Goal: Navigation & Orientation: Go to known website

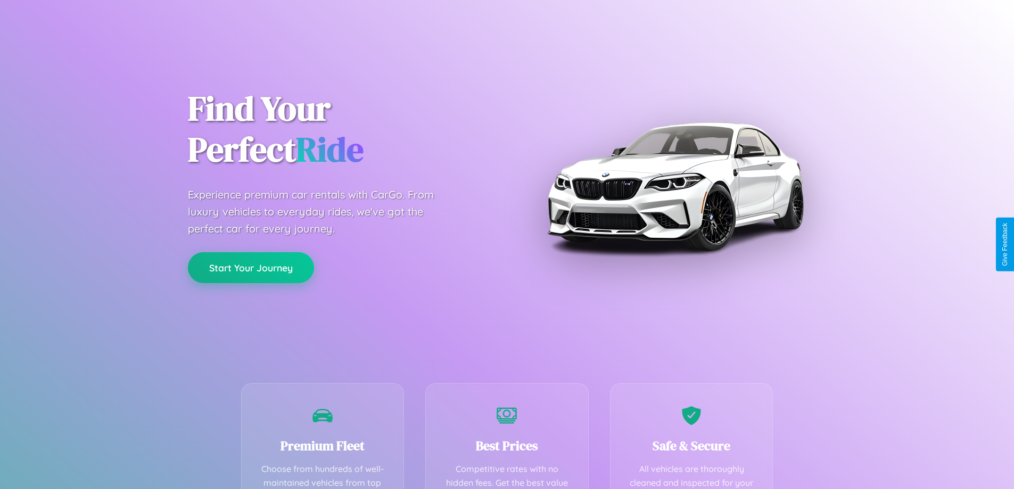
click at [251, 268] on button "Start Your Journey" at bounding box center [251, 267] width 126 height 31
click at [251, 267] on button "Start Your Journey" at bounding box center [251, 267] width 126 height 31
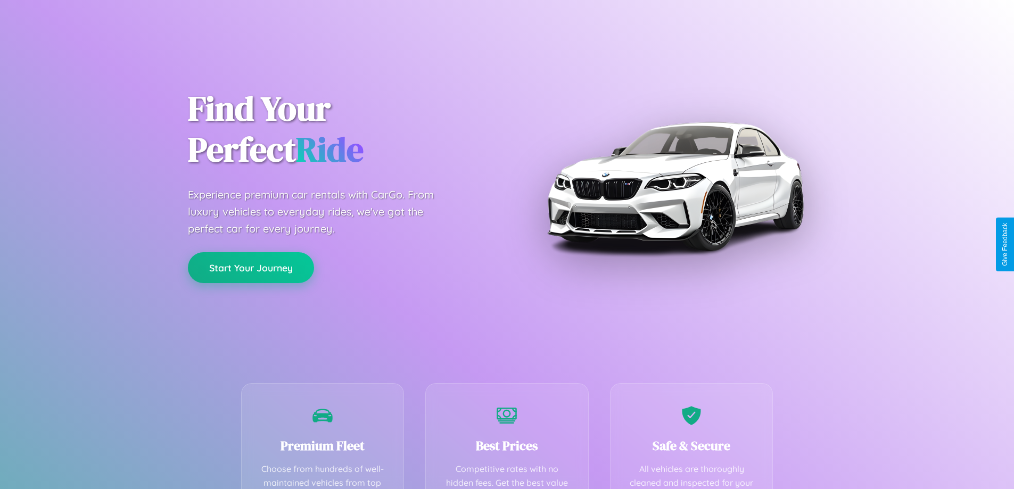
click at [251, 267] on button "Start Your Journey" at bounding box center [251, 267] width 126 height 31
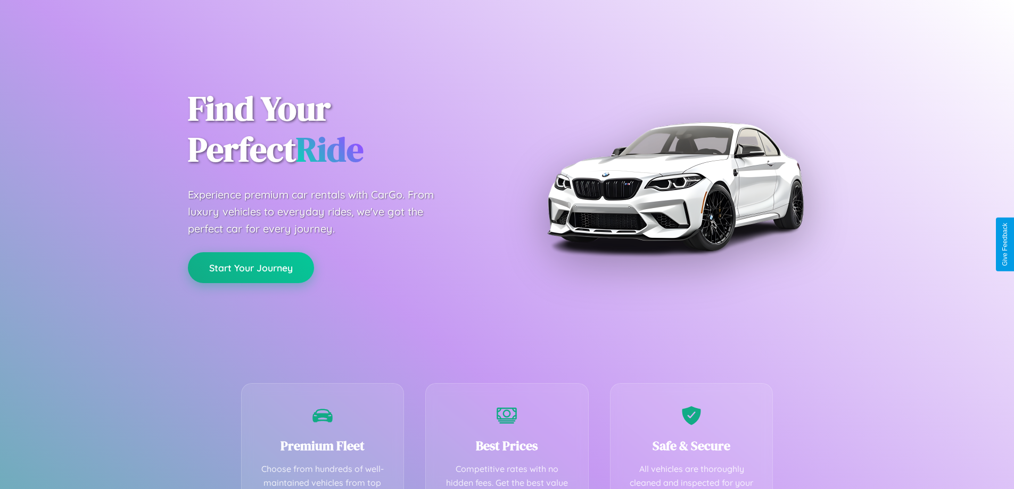
click at [251, 267] on button "Start Your Journey" at bounding box center [251, 267] width 126 height 31
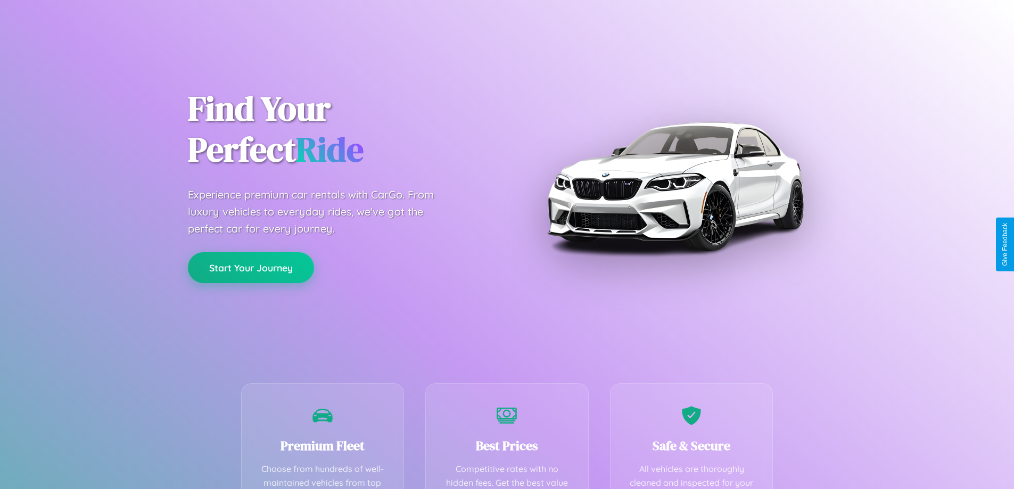
click at [251, 267] on button "Start Your Journey" at bounding box center [251, 267] width 126 height 31
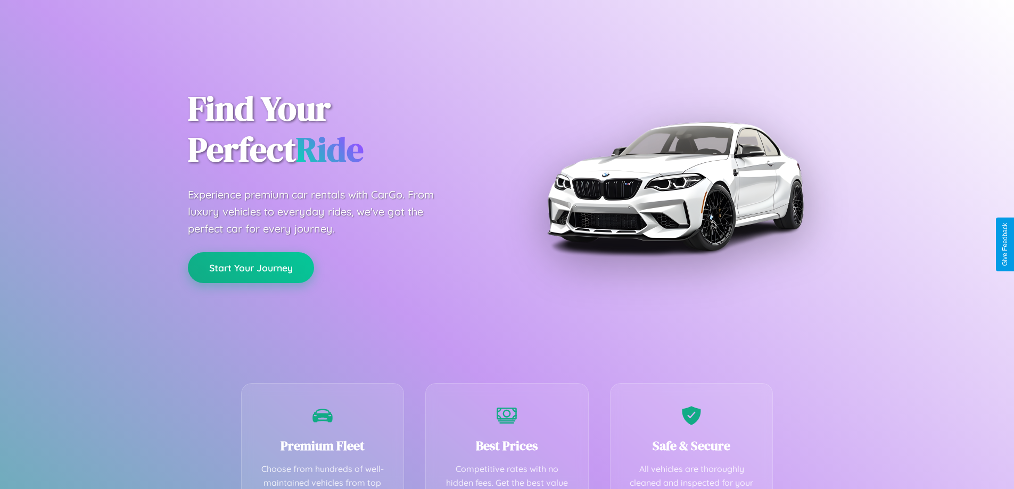
click at [251, 267] on button "Start Your Journey" at bounding box center [251, 267] width 126 height 31
